Goal: Task Accomplishment & Management: Complete application form

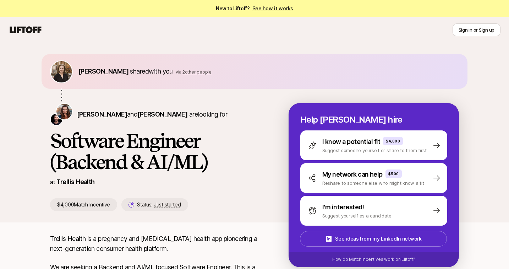
click at [194, 71] on span "2 other people" at bounding box center [196, 71] width 29 height 5
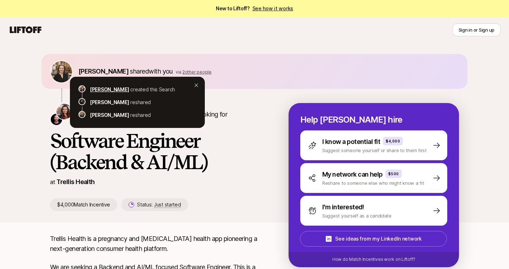
click at [93, 90] on p "[PERSON_NAME]" at bounding box center [109, 89] width 39 height 9
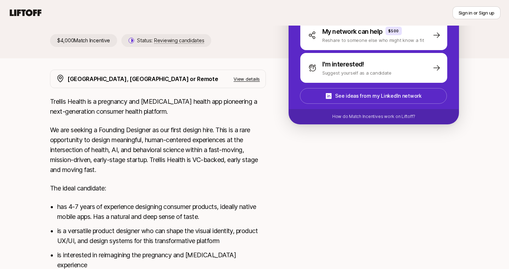
scroll to position [146, 0]
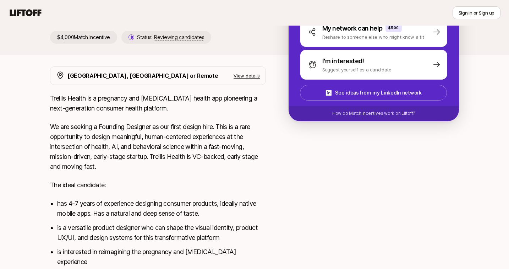
click at [249, 75] on p "View details" at bounding box center [246, 75] width 26 height 7
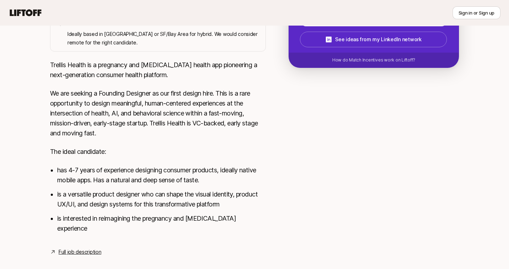
scroll to position [0, 0]
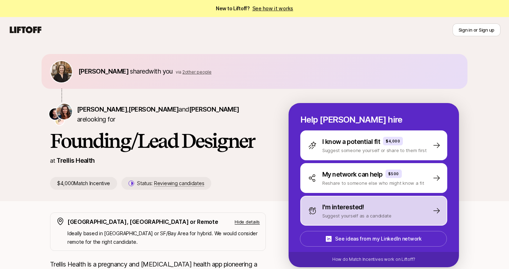
click at [337, 213] on p "Suggest yourself as a candidate" at bounding box center [356, 215] width 69 height 7
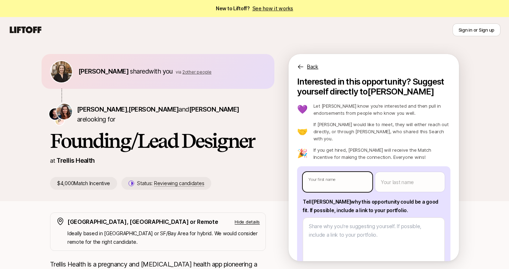
type textarea "x"
click at [342, 181] on body "New to Liftoff? See how it works Sign in or Sign up Sign in or Sign up [PERSON_…" at bounding box center [254, 134] width 509 height 269
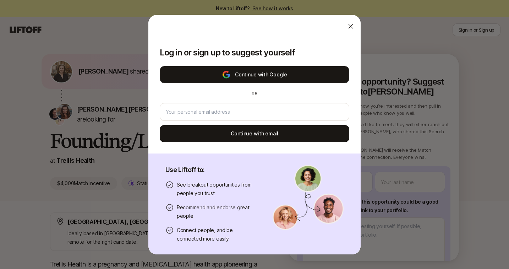
click at [276, 76] on button "Continue with Google" at bounding box center [254, 74] width 189 height 17
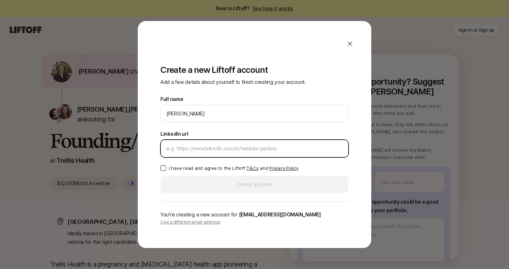
paste input "[URL][DOMAIN_NAME]"
type input "[URL][DOMAIN_NAME]"
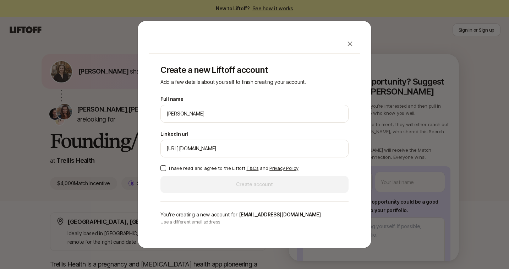
click at [161, 168] on button "I have read and agree to the Liftoff T&Cs and Privacy Policy" at bounding box center [163, 168] width 6 height 6
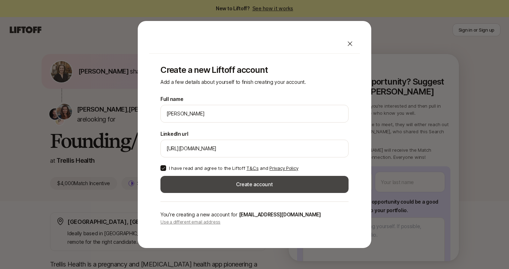
click at [244, 189] on button "Create account" at bounding box center [254, 184] width 188 height 17
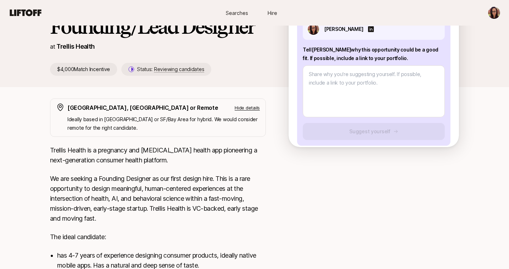
scroll to position [115, 0]
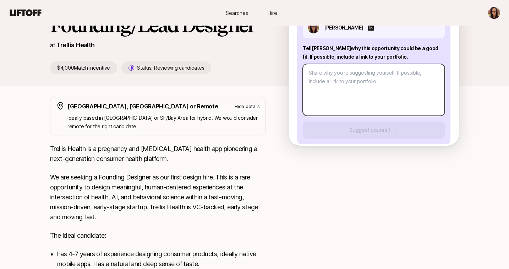
click at [360, 78] on textarea at bounding box center [374, 90] width 142 height 52
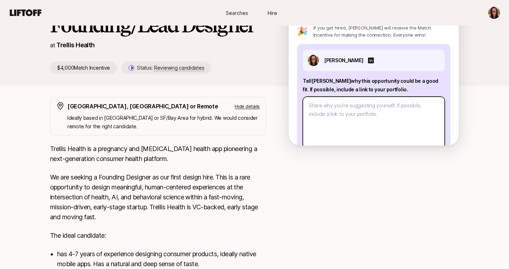
scroll to position [0, 0]
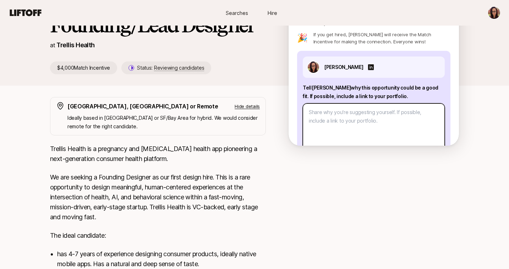
paste textarea "I want to join [PERSON_NAME] because it combines the two things I care most abo…"
type textarea "x"
type textarea "I want to join [PERSON_NAME] because it combines the two things I care most abo…"
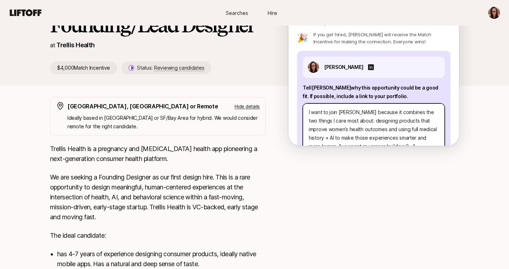
drag, startPoint x: 338, startPoint y: 104, endPoint x: 288, endPoint y: 102, distance: 50.1
click at [288, 102] on div "Interested in this opportunity? Suggest yourself directly to [PERSON_NAME] 💜 Le…" at bounding box center [373, 53] width 170 height 184
type textarea "x"
type textarea "Trellis because it combines the two things I care most about: designing product…"
click at [329, 106] on textarea "Trellis because it combines the two things I care most about: designing product…" at bounding box center [374, 129] width 142 height 52
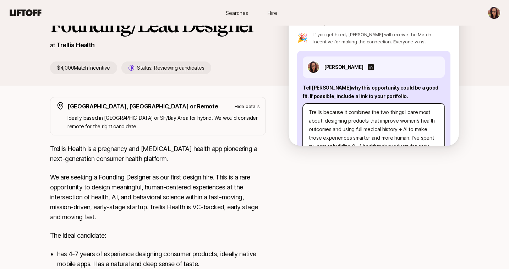
click at [329, 106] on textarea "Trellis because it combines the two things I care most about: designing product…" at bounding box center [374, 129] width 142 height 52
type textarea "x"
type textarea "[PERSON_NAME] combines the two things I care most about: designing products tha…"
type textarea "x"
type textarea "[PERSON_NAME] combines the two things I care most about: designing products tha…"
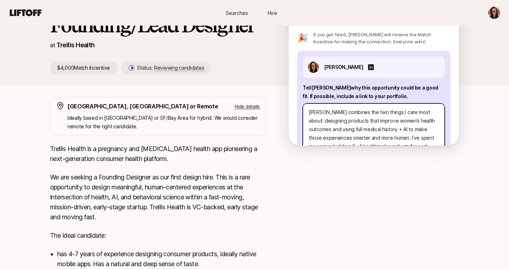
click at [348, 105] on textarea "[PERSON_NAME] combines the two things I care most about: designing products tha…" at bounding box center [374, 129] width 142 height 52
type textarea "x"
type textarea "[PERSON_NAME] combines two things I care most about: designing products that im…"
click at [388, 105] on textarea "[PERSON_NAME] combines two things I care most about: designing products that im…" at bounding box center [374, 129] width 142 height 52
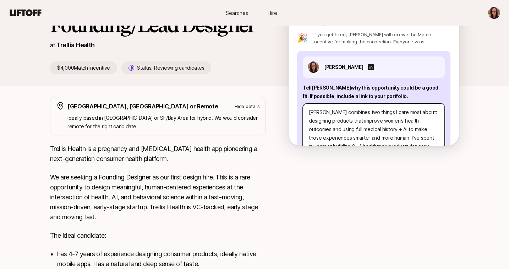
click at [388, 105] on textarea "[PERSON_NAME] combines two things I care most about: designing products that im…" at bounding box center [374, 129] width 142 height 52
type textarea "x"
type textarea "[PERSON_NAME] combines two things I care about: designing products that improve…"
click at [368, 113] on textarea "[PERSON_NAME] combines two things I care about: designing products that improve…" at bounding box center [374, 129] width 142 height 52
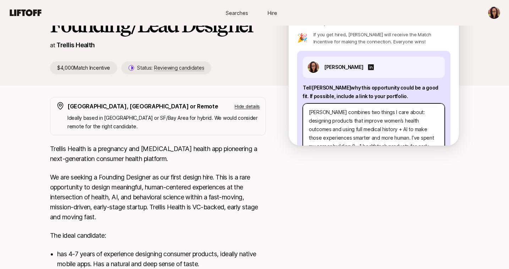
type textarea "x"
type textarea "[PERSON_NAME] combines two things I care about: designing products that improve…"
click at [422, 112] on textarea "[PERSON_NAME] combines two things I care about: designing products that improve…" at bounding box center [374, 129] width 142 height 52
type textarea "x"
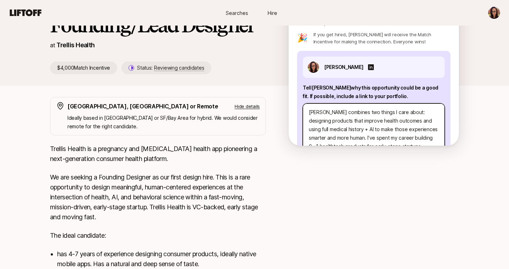
type textarea "[PERSON_NAME] combines two things I care about: designing products that improve…"
type textarea "x"
type textarea "[PERSON_NAME] combines two things I care about: designing products that improve…"
type textarea "x"
type textarea "[PERSON_NAME] combines two things I care about: designing products that improve…"
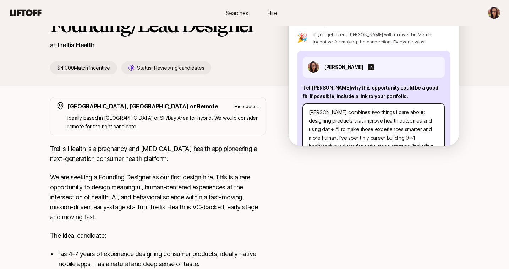
type textarea "x"
type textarea "[PERSON_NAME] combines two things I care about: designing products that improve…"
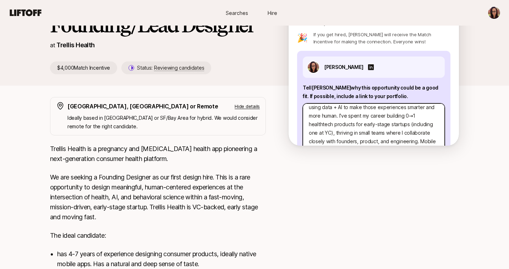
scroll to position [17, 0]
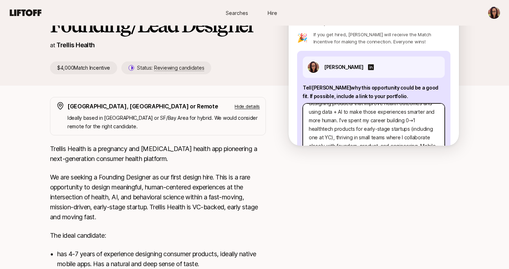
click at [332, 112] on textarea "[PERSON_NAME] combines two things I care about: designing products that improve…" at bounding box center [374, 129] width 142 height 52
type textarea "x"
type textarea "[PERSON_NAME] combines two things I care about: designing products that improve…"
type textarea "x"
type textarea "[PERSON_NAME] combines two things I care about: designing products that improve…"
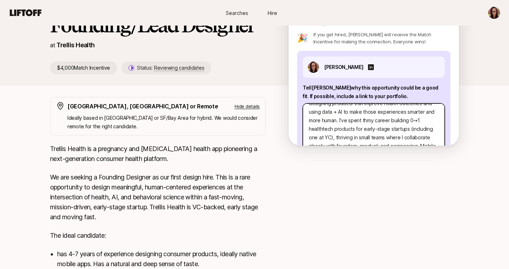
type textarea "x"
type textarea "[PERSON_NAME] combines two things I care about: designing products that improve…"
type textarea "x"
type textarea "[PERSON_NAME] combines two things I care about: designing products that improve…"
type textarea "x"
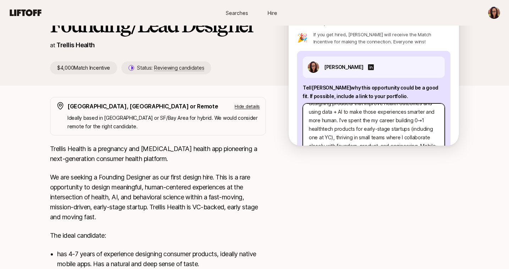
type textarea "[PERSON_NAME] combines two things I care about: designing products that improve…"
type textarea "x"
type textarea "[PERSON_NAME] combines two things I care about: designing products that improve…"
type textarea "x"
type textarea "[PERSON_NAME] combines two things I care about: designing products that improve…"
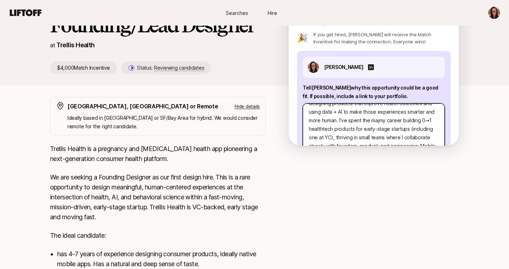
type textarea "x"
type textarea "[PERSON_NAME] combines two things I care about: designing products that improve…"
type textarea "x"
type textarea "[PERSON_NAME] combines two things I care about: designing products that improve…"
type textarea "x"
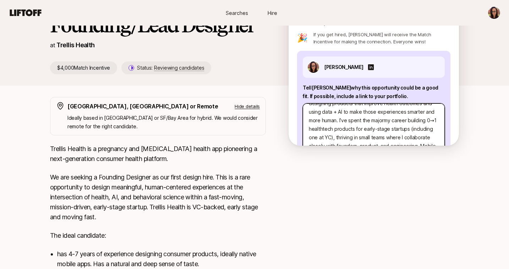
type textarea "[PERSON_NAME] combines two things I care about: designing products that improve…"
type textarea "x"
type textarea "[PERSON_NAME] combines two things I care about: designing products that improve…"
type textarea "x"
type textarea "[PERSON_NAME] combines two things I care about: designing products that improve…"
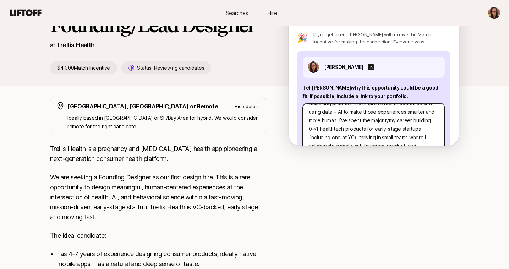
type textarea "x"
type textarea "[PERSON_NAME] combines two things I care about: designing products that improve…"
type textarea "x"
type textarea "[PERSON_NAME] combines two things I care about: designing products that improve…"
type textarea "x"
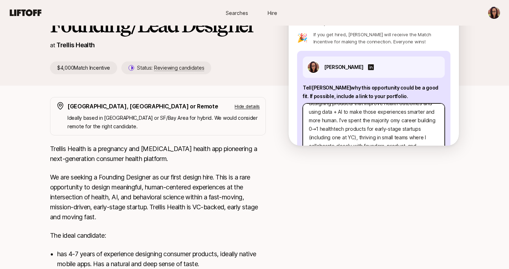
type textarea "[PERSON_NAME] combines two things I care about: designing products that improve…"
type textarea "x"
type textarea "[PERSON_NAME] combines two things I care about: designing products that improve…"
click at [365, 137] on textarea "[PERSON_NAME] combines two things I care about: designing products that improve…" at bounding box center [374, 129] width 142 height 52
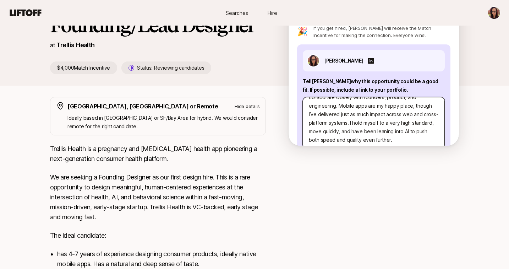
scroll to position [7, 0]
type textarea "x"
type textarea "[PERSON_NAME] combines two things I care about: designing products that improve…"
type textarea "x"
type textarea "[PERSON_NAME] combines two things I care about: designing products that improve…"
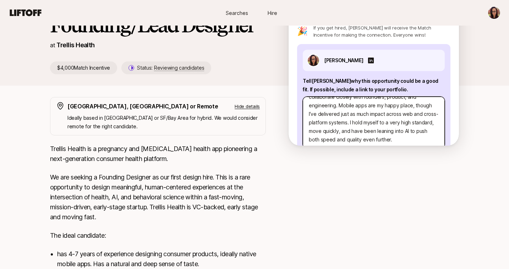
scroll to position [77, 0]
type textarea "x"
type textarea "[PERSON_NAME] combines two things I care about: designing products that improve…"
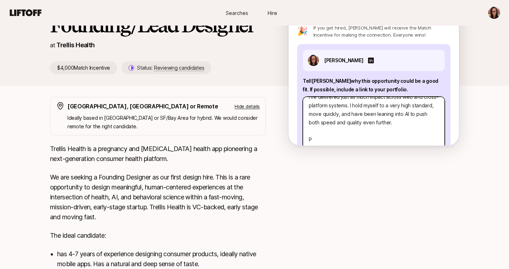
type textarea "x"
type textarea "[PERSON_NAME] combines two things I care about: designing products that improve…"
type textarea "x"
type textarea "[PERSON_NAME] combines two things I care about: designing products that improve…"
type textarea "x"
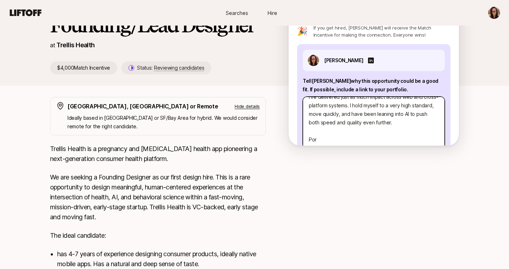
type textarea "[PERSON_NAME] combines two things I care about: designing products that improve…"
type textarea "x"
type textarea "[PERSON_NAME] combines two things I care about: designing products that improve…"
type textarea "x"
type textarea "[PERSON_NAME] combines two things I care about: designing products that improve…"
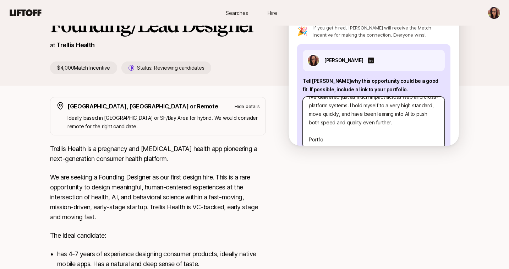
type textarea "x"
type textarea "[PERSON_NAME] combines two things I care about: designing products that improve…"
type textarea "x"
type textarea "[PERSON_NAME] combines two things I care about: designing products that improve…"
type textarea "x"
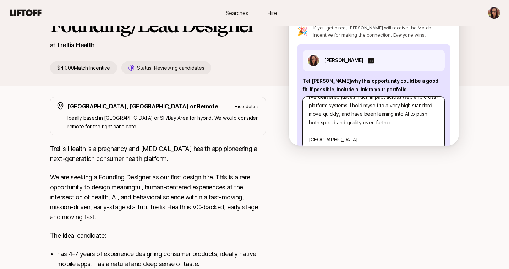
type textarea "[PERSON_NAME] combines two things I care about: designing products that improve…"
type textarea "x"
type textarea "[PERSON_NAME] combines two things I care about: designing products that improve…"
type textarea "x"
type textarea "[PERSON_NAME] combines two things I care about: designing products that improve…"
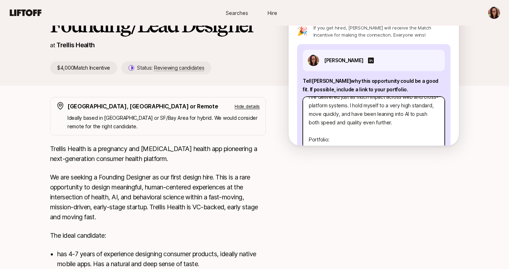
type textarea "x"
type textarea "[PERSON_NAME] combines two things I care about: designing products that improve…"
type textarea "x"
type textarea "[PERSON_NAME] combines two things I care about: designing products that improve…"
type textarea "x"
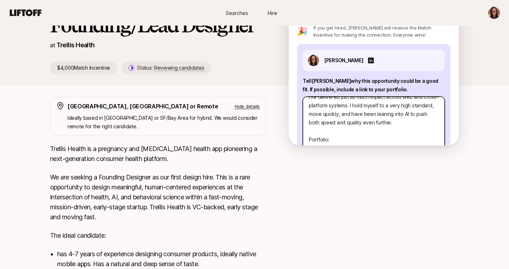
type textarea "[PERSON_NAME] combines two things I care about: designing products that improve…"
type textarea "x"
type textarea "[PERSON_NAME] combines two things I care about: designing products that improve…"
type textarea "x"
type textarea "[PERSON_NAME] combines two things I care about: designing products that improve…"
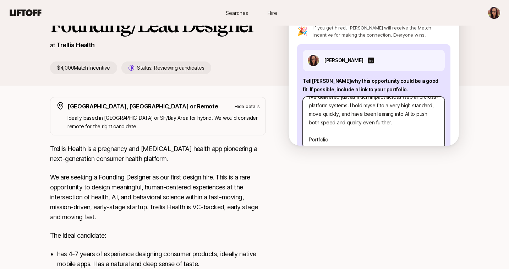
type textarea "x"
type textarea "[PERSON_NAME] combines two things I care about: designing products that improve…"
type textarea "x"
type textarea "[PERSON_NAME] combines two things I care about: designing products that improve…"
type textarea "x"
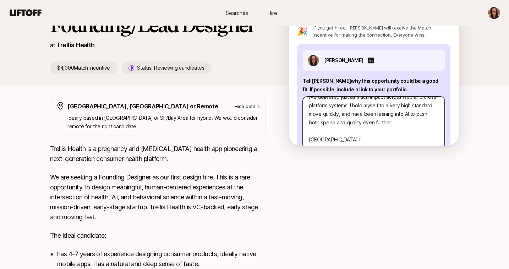
type textarea "[PERSON_NAME] combines two things I care about: designing products that improve…"
type textarea "x"
type textarea "[PERSON_NAME] combines two things I care about: designing products that improve…"
type textarea "x"
type textarea "[PERSON_NAME] combines two things I care about: designing products that improve…"
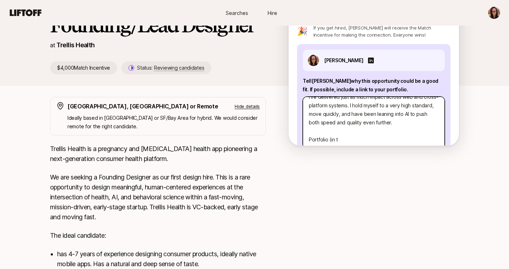
type textarea "x"
type textarea "[PERSON_NAME] combines two things I care about: designing products that improve…"
type textarea "x"
type textarea "[PERSON_NAME] combines two things I care about: designing products that improve…"
type textarea "x"
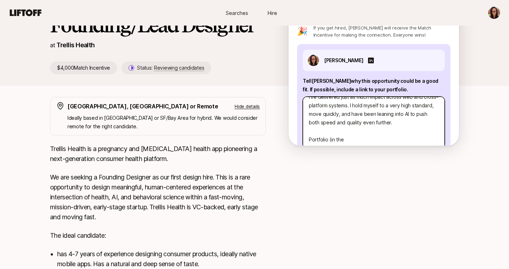
type textarea "[PERSON_NAME] combines two things I care about: designing products that improve…"
type textarea "x"
type textarea "[PERSON_NAME] combines two things I care about: designing products that improve…"
type textarea "x"
type textarea "[PERSON_NAME] combines two things I care about: designing products that improve…"
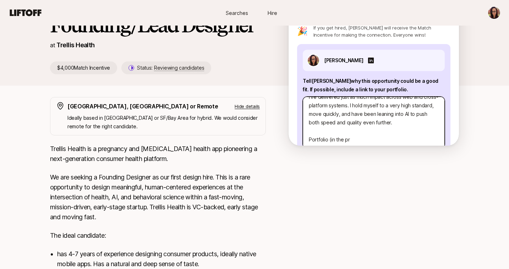
type textarea "x"
type textarea "[PERSON_NAME] combines two things I care about: designing products that improve…"
type textarea "x"
type textarea "[PERSON_NAME] combines two things I care about: designing products that improve…"
type textarea "x"
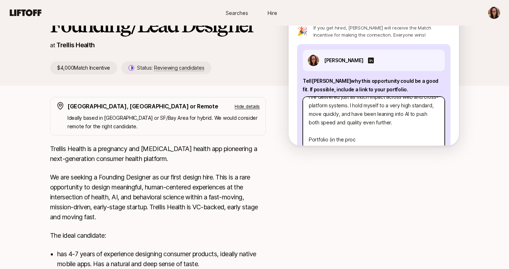
type textarea "[PERSON_NAME] combines two things I care about: designing products that improve…"
type textarea "x"
type textarea "[PERSON_NAME] combines two things I care about: designing products that improve…"
type textarea "x"
type textarea "[PERSON_NAME] combines two things I care about: designing products that improve…"
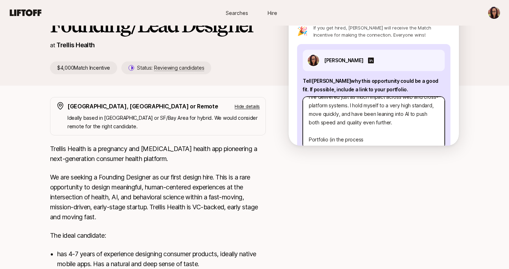
type textarea "x"
type textarea "[PERSON_NAME] combines two things I care about: designing products that improve…"
type textarea "x"
type textarea "[PERSON_NAME] combines two things I care about: designing products that improve…"
type textarea "x"
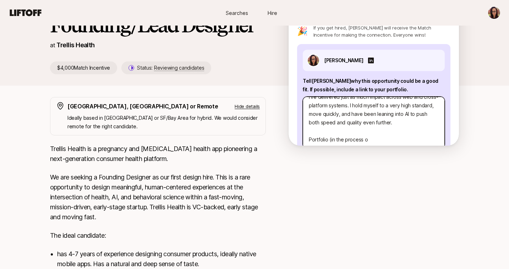
type textarea "[PERSON_NAME] combines two things I care about: designing products that improve…"
type textarea "x"
type textarea "[PERSON_NAME] combines two things I care about: designing products that improve…"
type textarea "x"
type textarea "[PERSON_NAME] combines two things I care about: designing products that improve…"
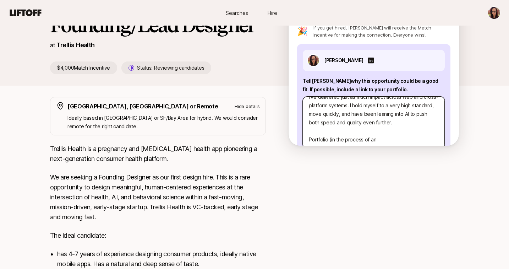
type textarea "x"
type textarea "[PERSON_NAME] combines two things I care about: designing products that improve…"
type textarea "x"
type textarea "[PERSON_NAME] combines two things I care about: designing products that improve…"
type textarea "x"
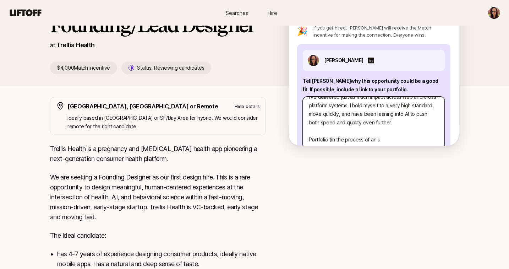
type textarea "[PERSON_NAME] combines two things I care about: designing products that improve…"
type textarea "x"
type textarea "[PERSON_NAME] combines two things I care about: designing products that improve…"
type textarea "x"
type textarea "[PERSON_NAME] combines two things I care about: designing products that improve…"
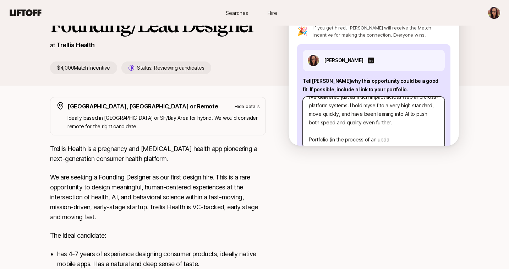
type textarea "x"
type textarea "[PERSON_NAME] combines two things I care about: designing products that improve…"
type textarea "x"
type textarea "[PERSON_NAME] combines two things I care about: designing products that improve…"
type textarea "x"
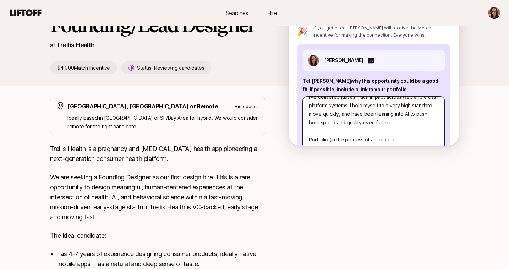
type textarea "[PERSON_NAME] combines two things I care about: designing products that improve…"
type textarea "x"
type textarea "[PERSON_NAME] combines two things I care about: designing products that improve…"
type textarea "x"
type textarea "[PERSON_NAME] combines two things I care about: designing products that improve…"
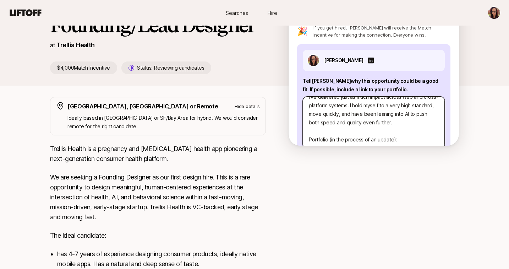
click at [423, 131] on textarea "[PERSON_NAME] combines two things I care about: designing products that improve…" at bounding box center [374, 122] width 142 height 52
paste textarea "[URL][DOMAIN_NAME]"
type textarea "x"
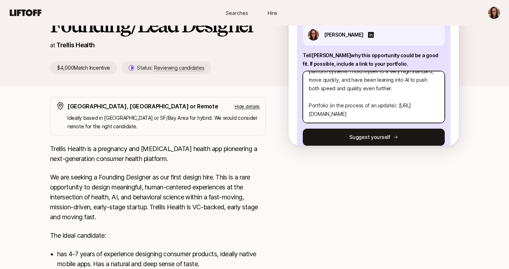
scroll to position [39, 0]
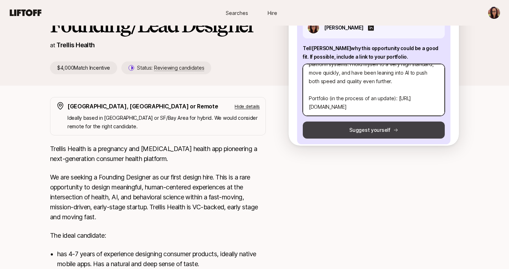
type textarea "[PERSON_NAME] combines two things I care about: designing products that improve…"
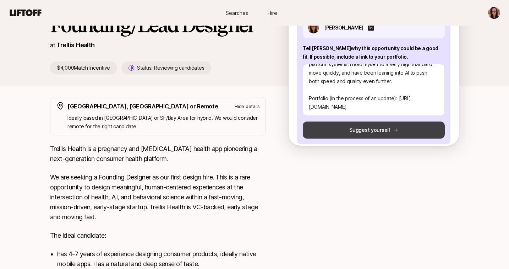
click at [370, 125] on button "Suggest yourself" at bounding box center [374, 129] width 142 height 17
type textarea "x"
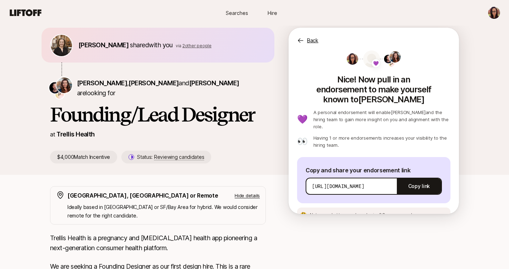
scroll to position [26, 0]
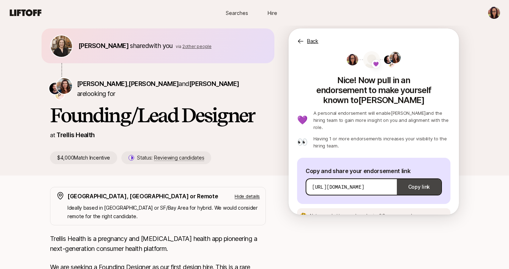
click at [405, 177] on button "Copy link" at bounding box center [419, 187] width 44 height 20
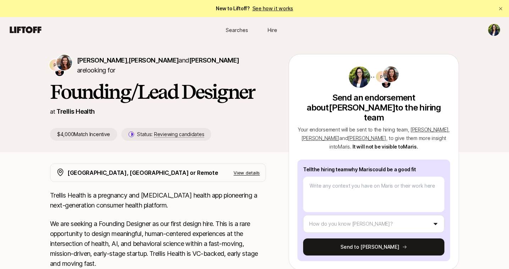
scroll to position [6, 0]
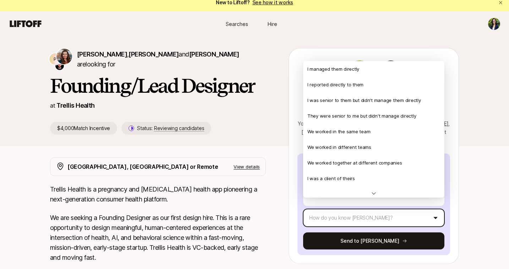
click at [437, 206] on html "New to Liftoff? See how it works Searches Hire Searches Hire P [PERSON_NAME] , …" at bounding box center [254, 128] width 509 height 269
click at [465, 110] on html "New to Liftoff? See how it works Searches Hire Searches Hire P Estelle Giraud ,…" at bounding box center [254, 128] width 509 height 269
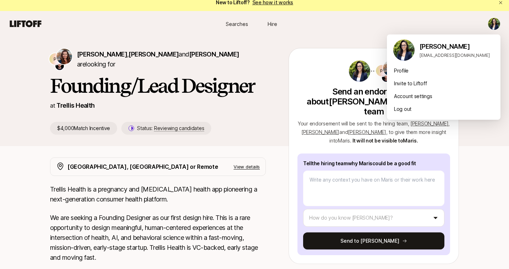
click at [495, 21] on html "New to Liftoff? See how it works Searches Hire Searches Hire P Estelle Giraud ,…" at bounding box center [254, 128] width 509 height 269
click at [409, 73] on div "Profile" at bounding box center [444, 70] width 114 height 13
type textarea "x"
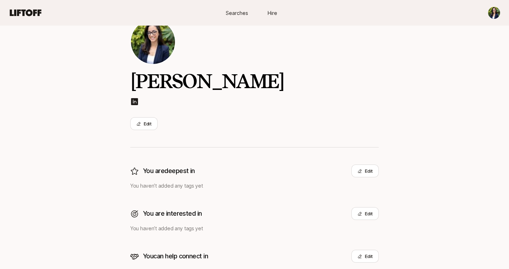
scroll to position [87, 0]
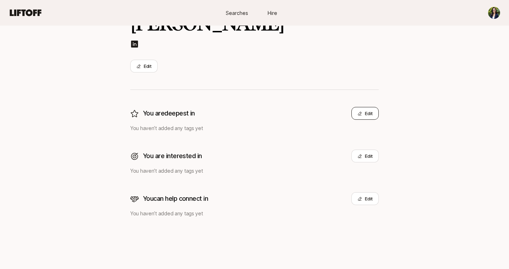
click at [367, 111] on button "Edit" at bounding box center [364, 113] width 27 height 13
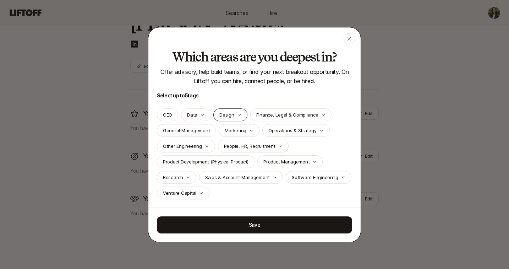
click at [237, 112] on div "Design" at bounding box center [230, 114] width 34 height 13
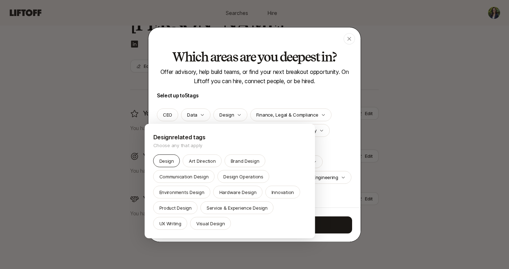
click at [168, 165] on div "Design" at bounding box center [166, 160] width 27 height 13
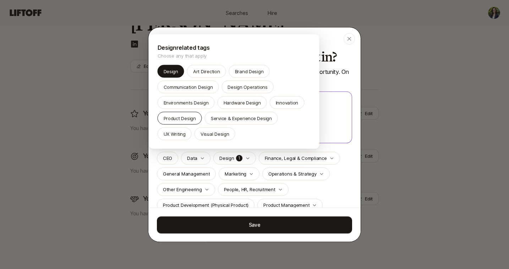
click at [180, 115] on p "Product Design" at bounding box center [180, 118] width 32 height 7
click at [176, 132] on p "UX Writing" at bounding box center [175, 133] width 22 height 7
click at [214, 131] on p "Visual Design" at bounding box center [214, 133] width 29 height 7
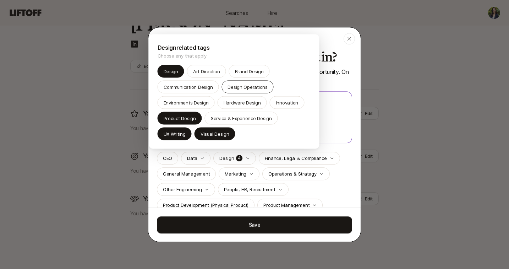
click at [247, 88] on p "Design Operations" at bounding box center [247, 86] width 40 height 7
click at [244, 73] on p "Brand Design" at bounding box center [249, 71] width 29 height 7
click at [351, 127] on div at bounding box center [254, 134] width 509 height 269
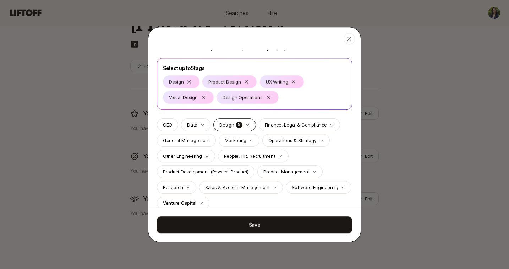
scroll to position [44, 0]
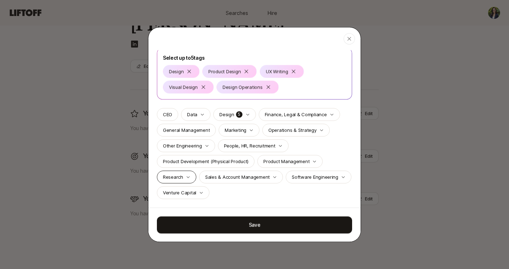
click at [177, 181] on div "Research" at bounding box center [176, 176] width 39 height 13
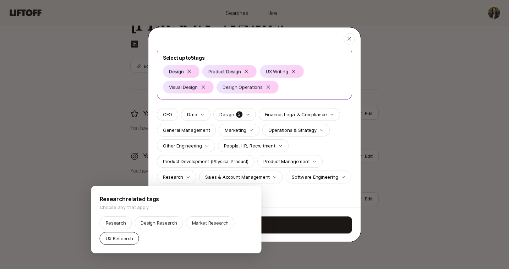
click at [119, 239] on p "UX Research" at bounding box center [119, 237] width 27 height 7
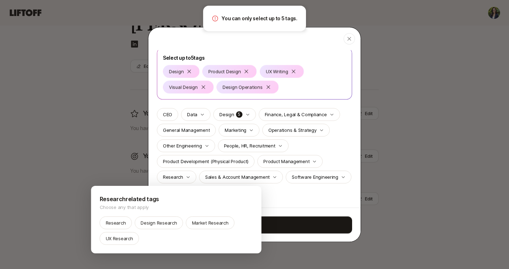
click at [267, 86] on div at bounding box center [254, 134] width 509 height 269
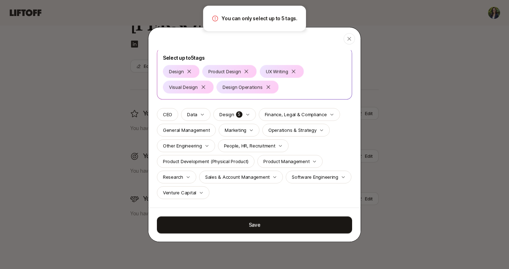
click at [267, 86] on icon at bounding box center [268, 87] width 6 height 6
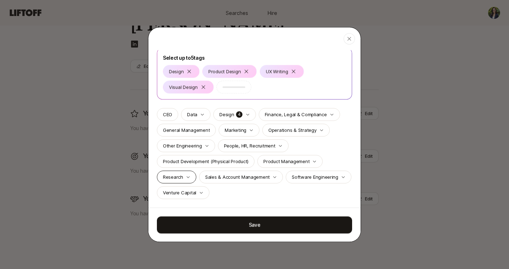
click at [180, 174] on p "Research" at bounding box center [173, 176] width 20 height 7
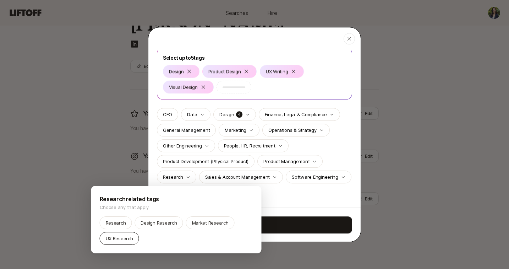
click at [117, 238] on p "UX Research" at bounding box center [119, 237] width 27 height 7
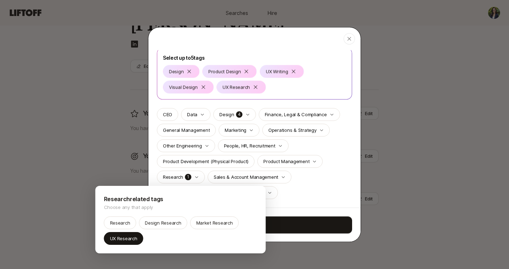
click at [318, 180] on div at bounding box center [254, 134] width 509 height 269
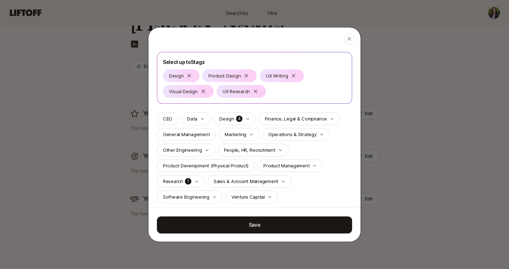
scroll to position [39, 0]
click at [302, 134] on p "Operations & Strategy" at bounding box center [292, 134] width 48 height 7
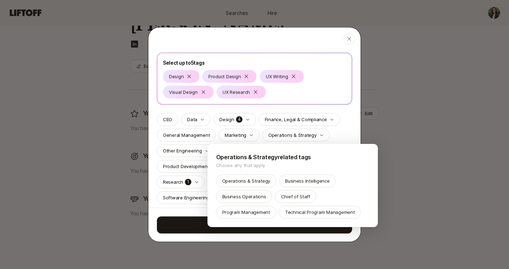
click at [302, 95] on div at bounding box center [254, 134] width 509 height 269
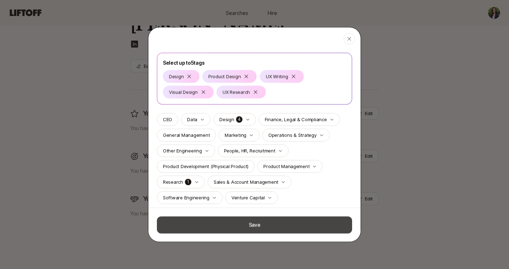
click at [261, 219] on button "Save" at bounding box center [254, 224] width 195 height 17
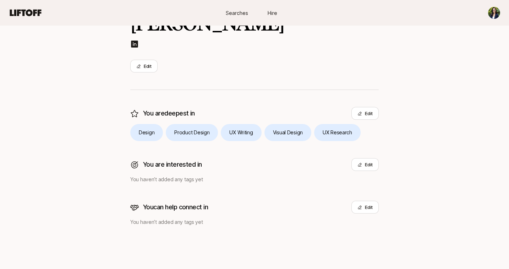
scroll to position [95, 0]
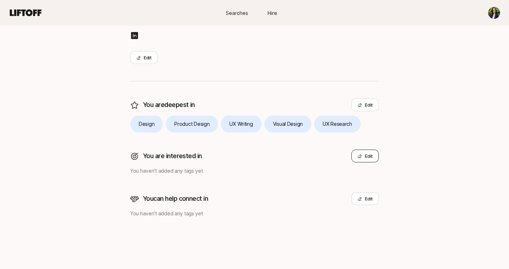
click at [370, 157] on button "Edit" at bounding box center [364, 155] width 27 height 13
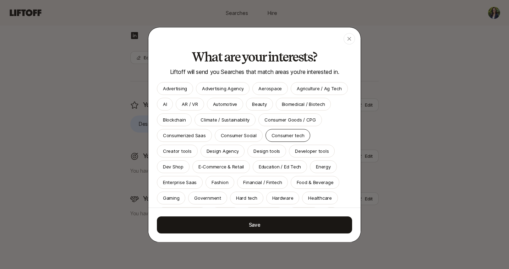
click at [293, 136] on p "Consumer tech" at bounding box center [287, 135] width 33 height 7
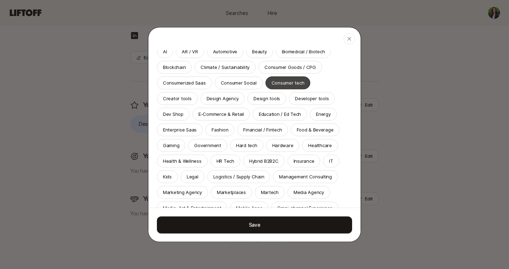
scroll to position [88, 0]
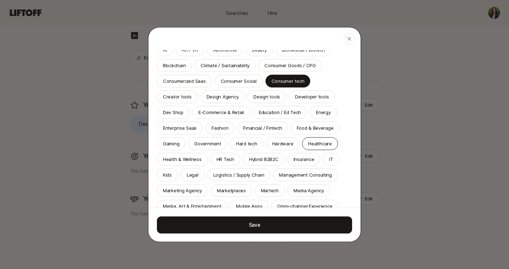
click at [308, 140] on p "Healthcare" at bounding box center [319, 143] width 23 height 7
click at [188, 161] on p "Health & Wellness" at bounding box center [182, 158] width 39 height 7
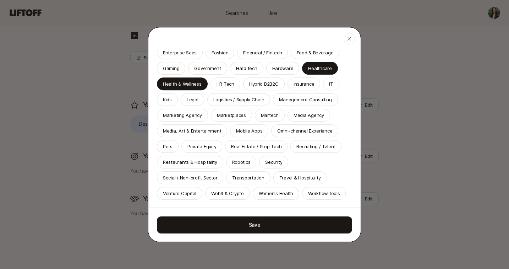
scroll to position [164, 0]
click at [276, 191] on p "Women's Health" at bounding box center [276, 192] width 34 height 7
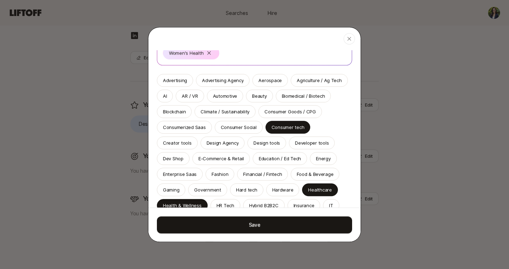
scroll to position [56, 0]
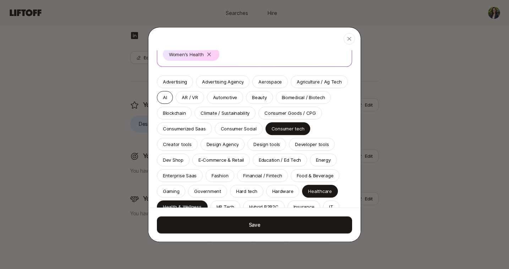
click at [166, 95] on p "AI" at bounding box center [165, 97] width 4 height 7
click at [304, 99] on p "Biomedical / Biotech" at bounding box center [303, 97] width 43 height 7
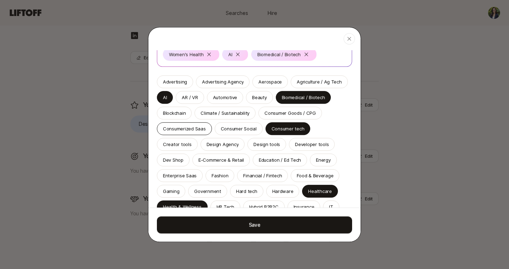
click at [184, 124] on div "Consumerized Saas" at bounding box center [184, 128] width 55 height 13
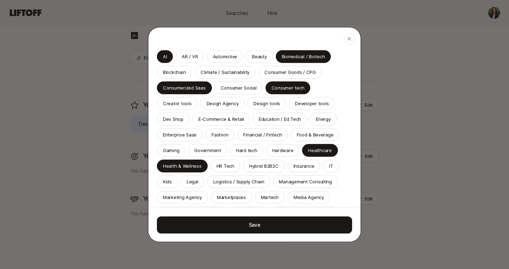
scroll to position [115, 0]
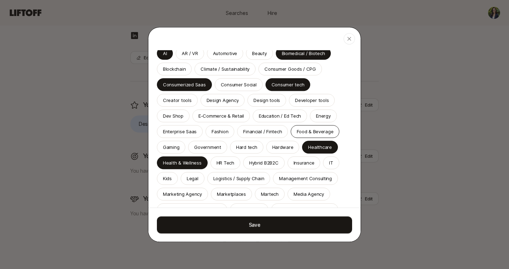
click at [297, 128] on p "Food & Beverage" at bounding box center [315, 131] width 37 height 7
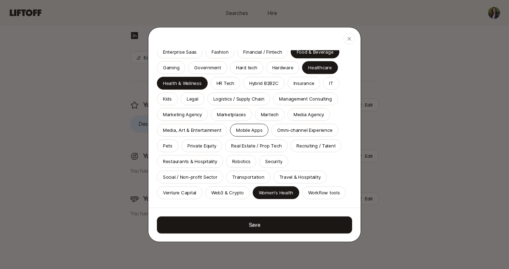
click at [248, 129] on p "Mobile Apps" at bounding box center [249, 129] width 26 height 7
click at [305, 182] on div "Travel & Hospitality" at bounding box center [300, 176] width 54 height 13
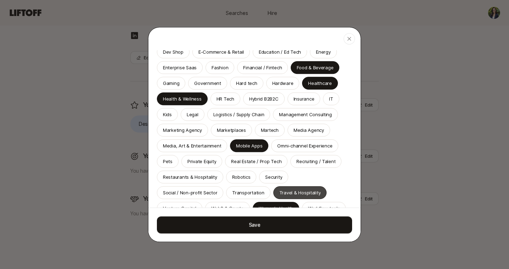
scroll to position [210, 0]
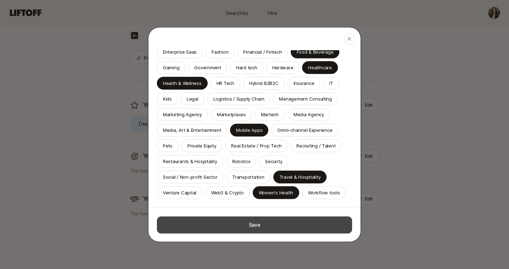
click at [275, 232] on button "Save" at bounding box center [254, 224] width 195 height 17
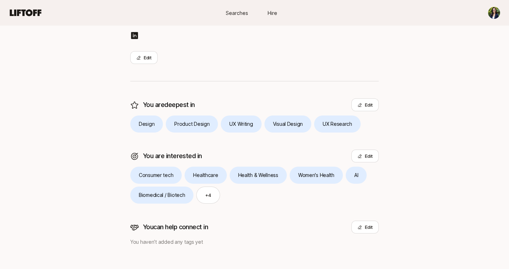
scroll to position [123, 0]
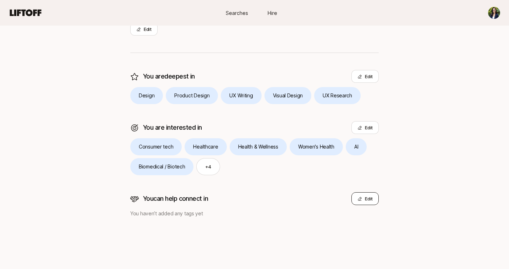
click at [362, 197] on button "Edit" at bounding box center [364, 198] width 27 height 13
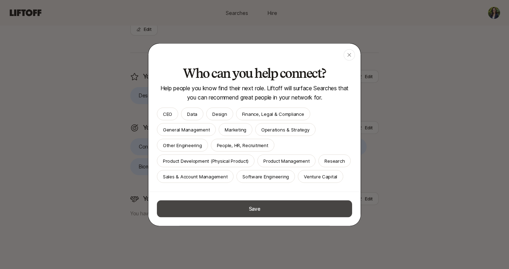
click at [264, 213] on button "Save" at bounding box center [254, 208] width 195 height 17
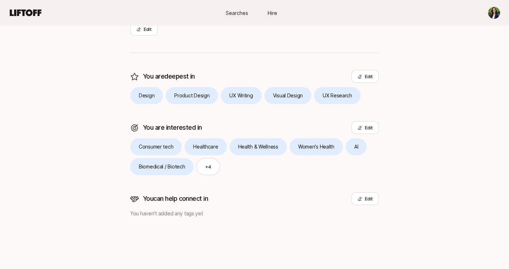
scroll to position [0, 0]
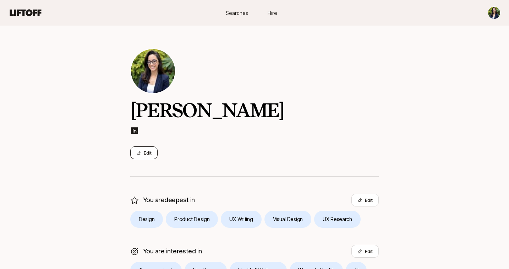
click at [144, 158] on button "Edit" at bounding box center [143, 152] width 27 height 13
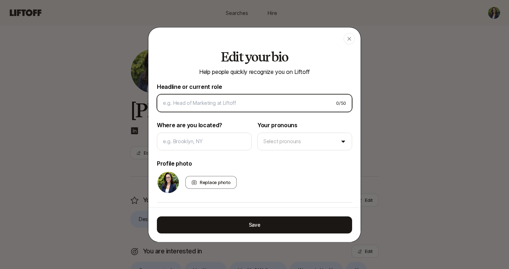
click at [203, 101] on input at bounding box center [246, 103] width 167 height 9
paste input
click at [222, 103] on input at bounding box center [246, 103] width 167 height 9
type input "v"
paste input
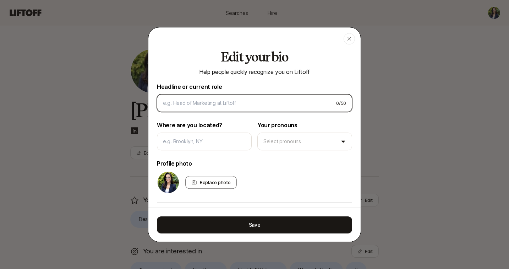
paste input
type input "Product Design Leader | Healthtech, Startups, AI"
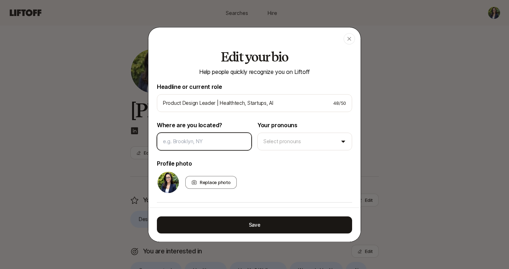
click at [231, 140] on input at bounding box center [204, 141] width 83 height 9
type input "Austin, Tx"
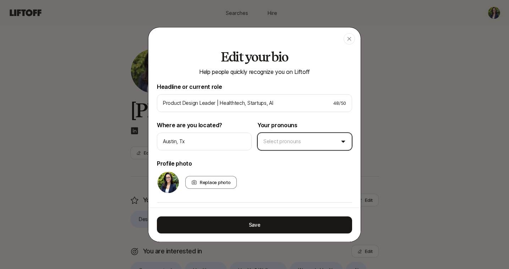
click at [291, 149] on body "Searches Hire Searches Hire Maris Naylor Edit You are deepest in Edit Design Pr…" at bounding box center [254, 134] width 509 height 269
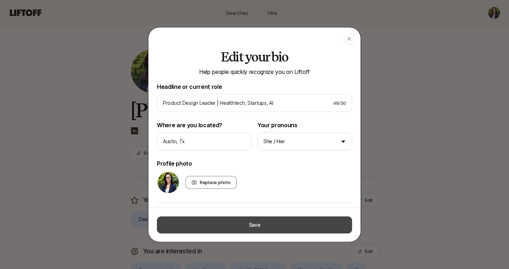
click at [258, 225] on button "Save" at bounding box center [254, 224] width 195 height 17
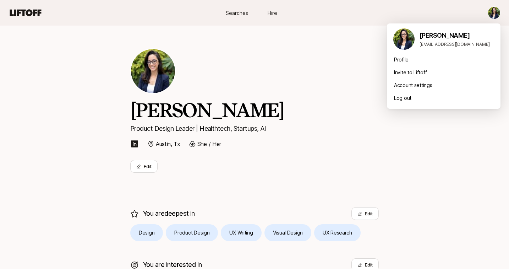
click at [493, 13] on html "Searches Hire Searches Hire Maris Naylor Product Design Leader | Healthtech, St…" at bounding box center [254, 134] width 509 height 269
click at [436, 86] on div "Account settings" at bounding box center [444, 85] width 114 height 13
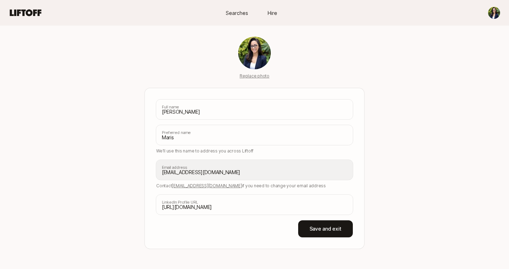
scroll to position [44, 0]
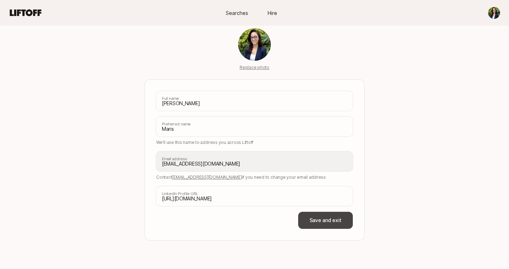
click at [330, 220] on button "Save and exit" at bounding box center [325, 219] width 55 height 17
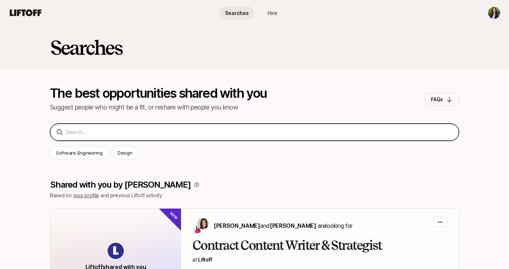
click at [162, 133] on input at bounding box center [259, 132] width 387 height 9
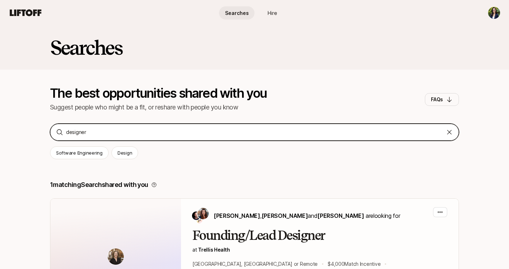
type input "designer"
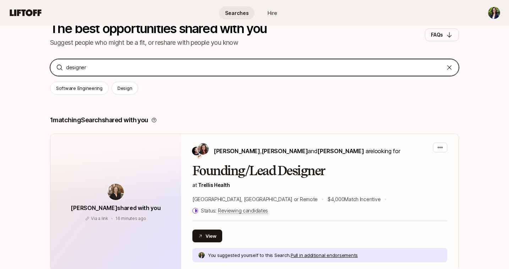
scroll to position [64, 0]
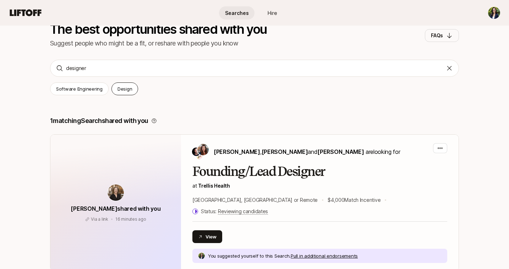
click at [123, 87] on p "Design" at bounding box center [124, 88] width 15 height 7
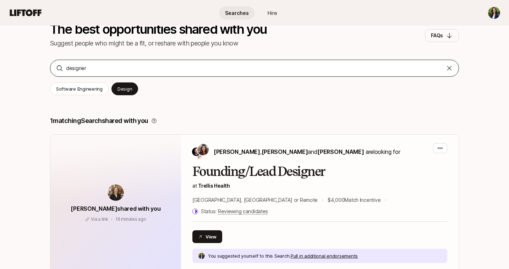
click at [448, 68] on icon at bounding box center [449, 68] width 7 height 7
click at [127, 86] on p "Design" at bounding box center [124, 88] width 15 height 7
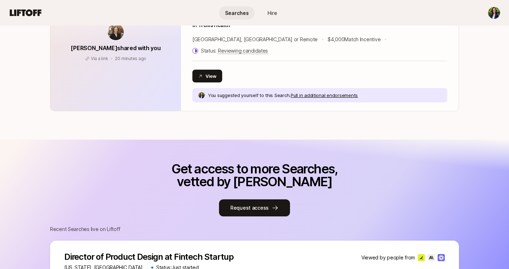
scroll to position [491, 0]
